Goal: Register for event/course

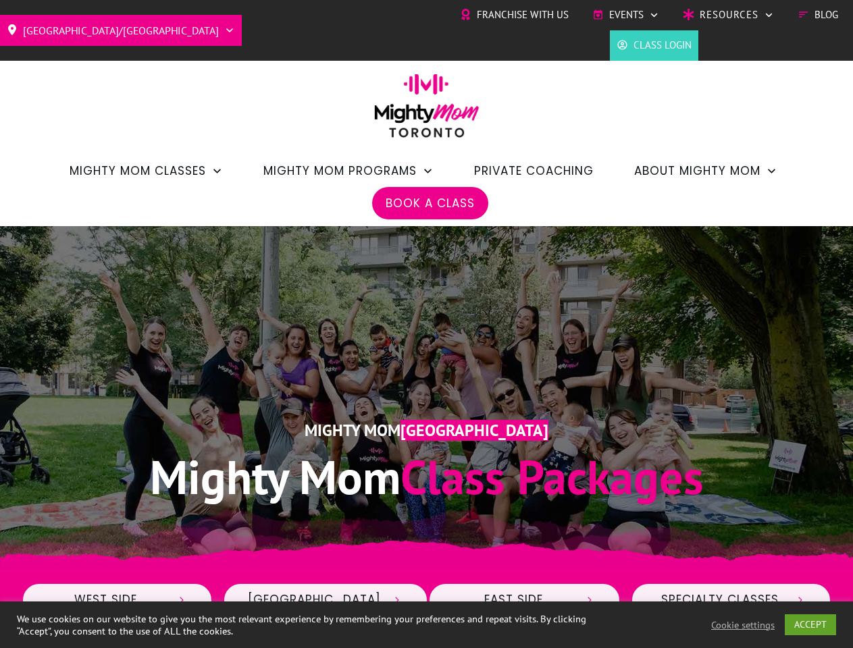
click at [426, 324] on div "Mighty Mom Toronto Mighty Mom Class Packages" at bounding box center [427, 397] width 810 height 249
click at [625, 15] on span "Events" at bounding box center [626, 15] width 34 height 20
click at [811, 625] on link "ACCEPT" at bounding box center [810, 625] width 51 height 21
